Goal: Information Seeking & Learning: Check status

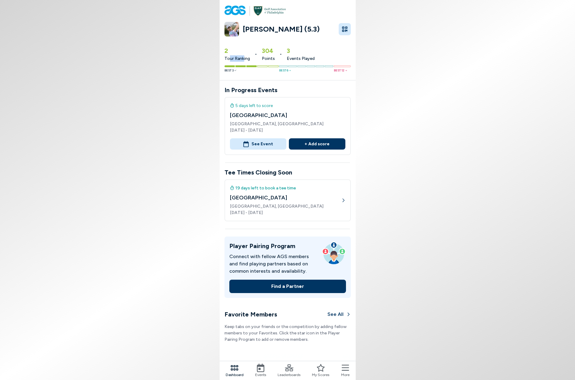
drag, startPoint x: 241, startPoint y: 59, endPoint x: 228, endPoint y: 58, distance: 13.1
click at [228, 58] on span "Tour Ranking" at bounding box center [237, 58] width 26 height 6
click at [261, 362] on nav "Dashboard Events Leaderboards My Scores More" at bounding box center [288, 369] width 136 height 19
click at [260, 366] on icon at bounding box center [261, 367] width 8 height 9
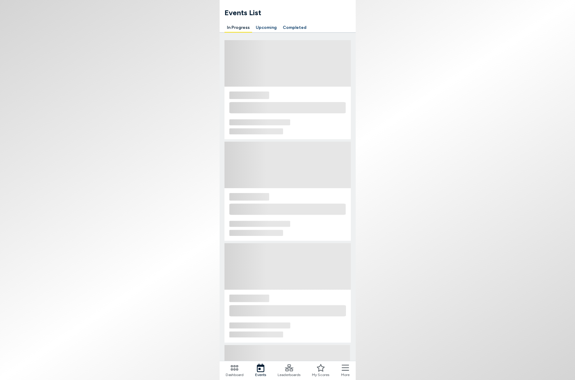
click at [290, 27] on button "Completed" at bounding box center [294, 27] width 29 height 9
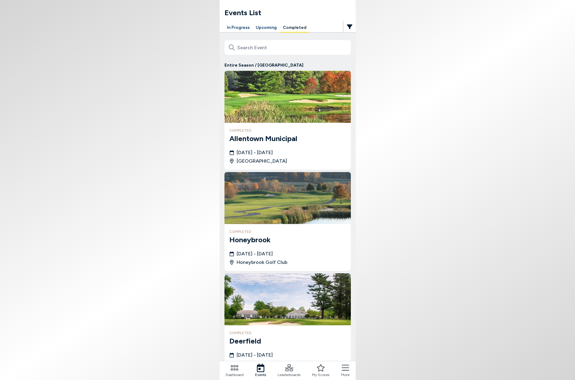
click at [282, 110] on img at bounding box center [287, 97] width 126 height 52
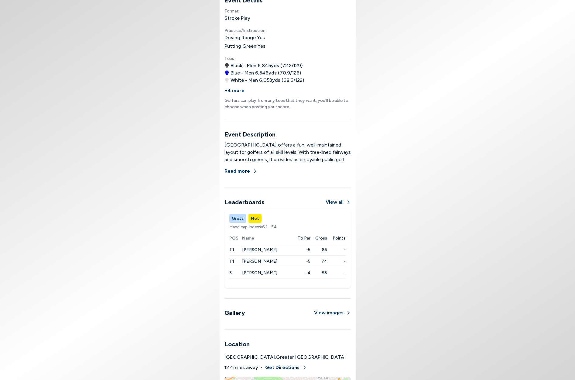
scroll to position [373, 0]
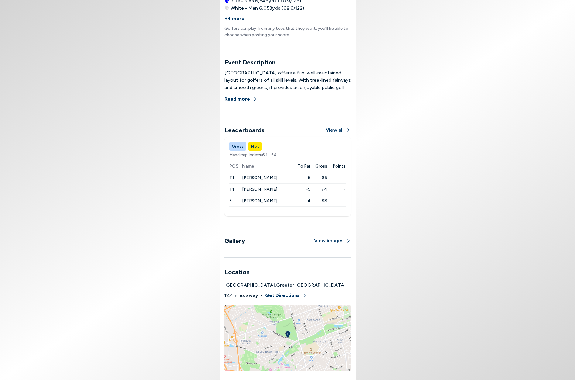
click at [239, 147] on button "Gross" at bounding box center [237, 146] width 17 height 9
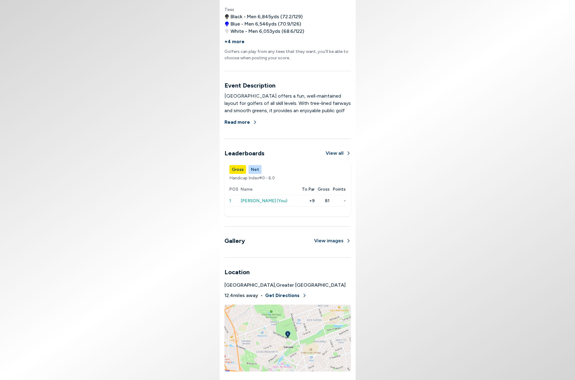
scroll to position [350, 0]
click at [254, 165] on button "Net" at bounding box center [254, 169] width 13 height 9
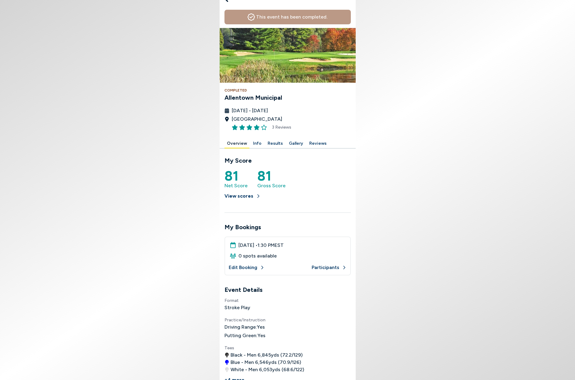
scroll to position [0, 0]
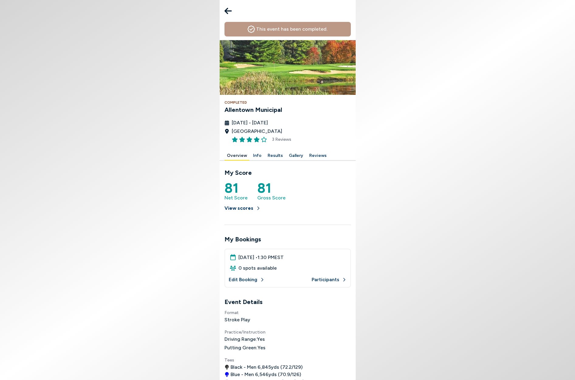
click at [228, 12] on icon at bounding box center [227, 11] width 7 height 12
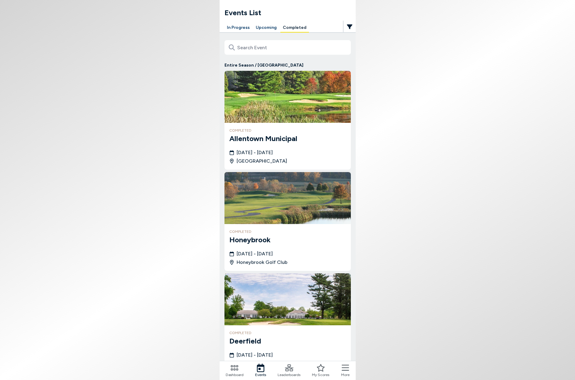
click at [256, 30] on button "Upcoming" at bounding box center [266, 27] width 26 height 9
